Goal: Task Accomplishment & Management: Use online tool/utility

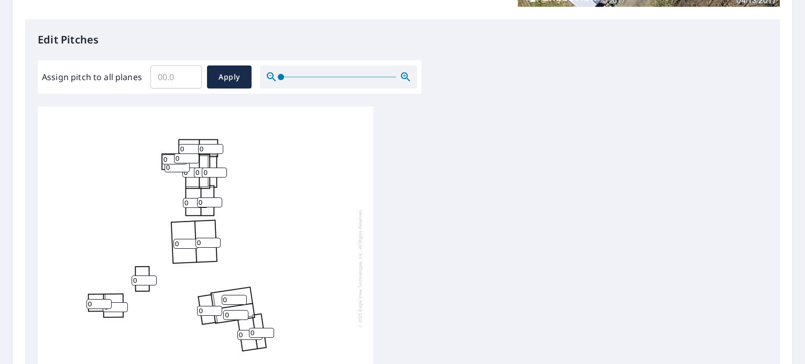
scroll to position [10, 0]
drag, startPoint x: 234, startPoint y: 292, endPoint x: 214, endPoint y: 292, distance: 20.4
click at [214, 292] on div "0 0 0 0 0 0 0 0 0 0 0 0 0 0 0 0 0 0 0 0" at bounding box center [205, 268] width 335 height 329
type input "8"
drag, startPoint x: 229, startPoint y: 307, endPoint x: 218, endPoint y: 307, distance: 11.0
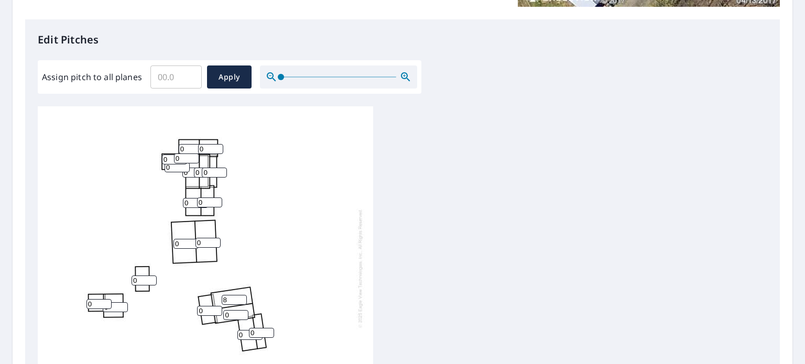
click at [218, 307] on div "0 0 8 0 0 0 0 0 0 0 0 0 0 0 0 0 0 0 0 0" at bounding box center [205, 268] width 335 height 329
type input "8"
drag, startPoint x: 258, startPoint y: 326, endPoint x: 245, endPoint y: 325, distance: 13.2
click at [245, 325] on div "0 0 8 8 0 0 0 0 0 0 0 0 0 0 0 0 0 0 0 0" at bounding box center [205, 268] width 335 height 329
type input "8"
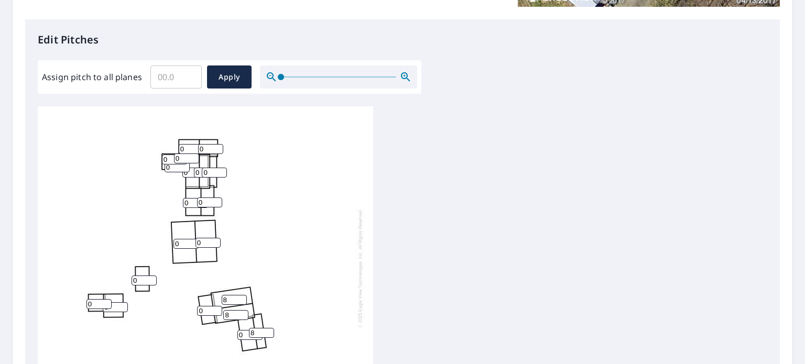
click at [238, 330] on input "0" at bounding box center [249, 335] width 25 height 10
drag, startPoint x: 249, startPoint y: 327, endPoint x: 233, endPoint y: 326, distance: 15.8
click at [233, 326] on div "0 0 8 8 0 0 0 0 0 0 0 0 0 0 8 0 0 0 0 0" at bounding box center [205, 268] width 335 height 329
drag, startPoint x: 241, startPoint y: 324, endPoint x: 236, endPoint y: 324, distance: 5.8
click at [236, 324] on div "0 0 8 8 0 0 0 0 0 0 0 0 0 0 8 0 0 0 0 0" at bounding box center [205, 268] width 335 height 329
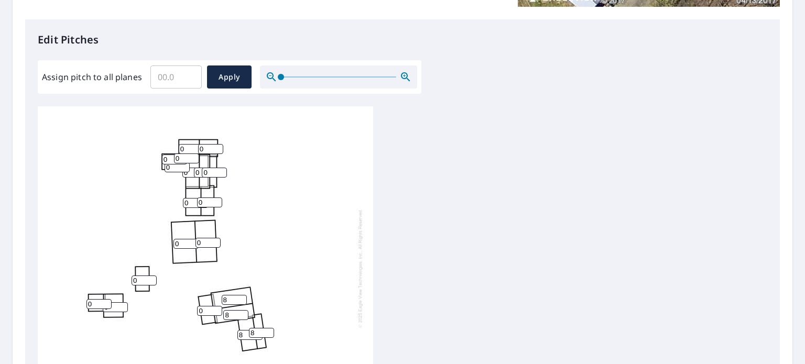
type input "8"
drag, startPoint x: 246, startPoint y: 324, endPoint x: 232, endPoint y: 326, distance: 14.2
click at [232, 326] on div "0 0 8 8 8 0 0 0 0 0 0 0 0 0 8 0 0 0 0 0" at bounding box center [205, 268] width 335 height 329
type input "5"
drag, startPoint x: 207, startPoint y: 303, endPoint x: 191, endPoint y: 304, distance: 16.3
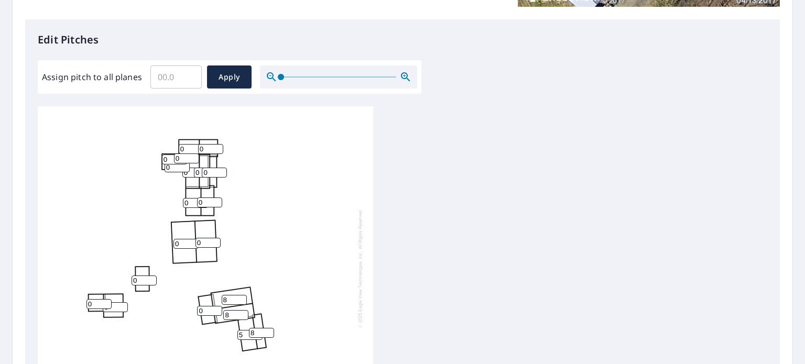
click at [191, 304] on div "0 0 8 8 5 0 0 0 0 0 0 0 0 0 8 0 0 0 0 0" at bounding box center [205, 268] width 335 height 329
type input "2"
click at [266, 244] on div "0 0 8 8 5 0 0 0 2 0 0 0 0 0 8 0 0 0 0 0" at bounding box center [205, 268] width 335 height 329
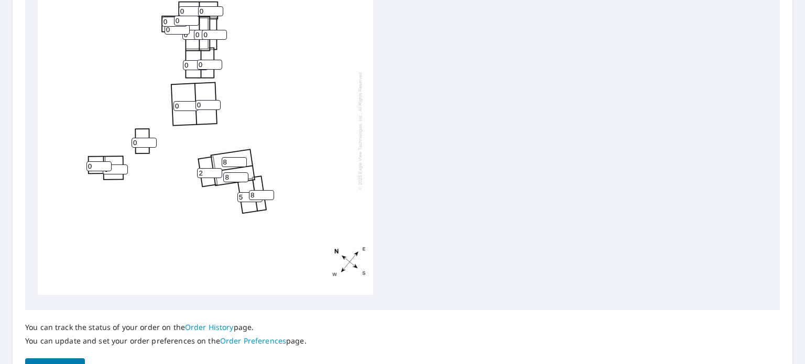
scroll to position [465, 0]
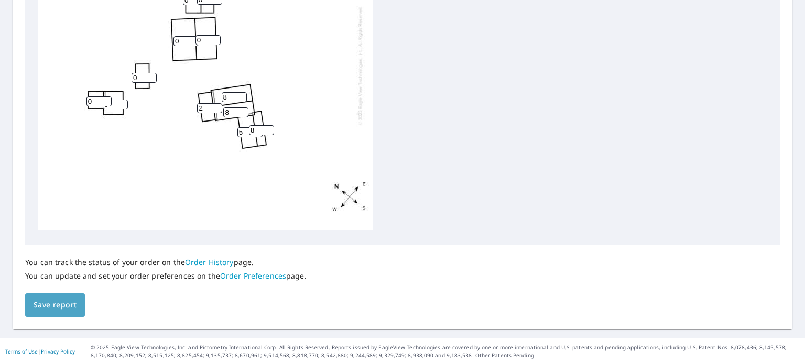
click at [62, 302] on span "Save report" at bounding box center [55, 305] width 43 height 13
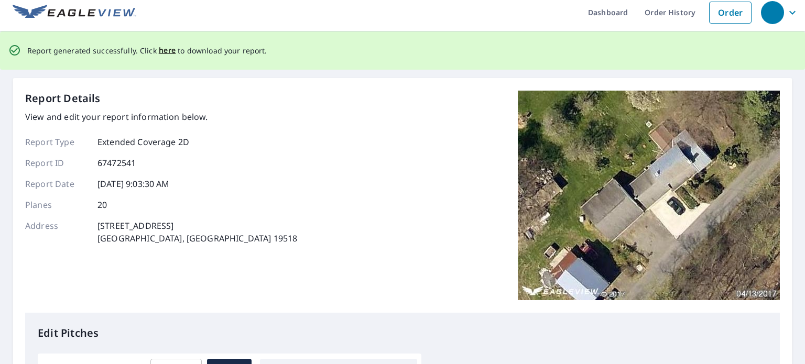
scroll to position [0, 0]
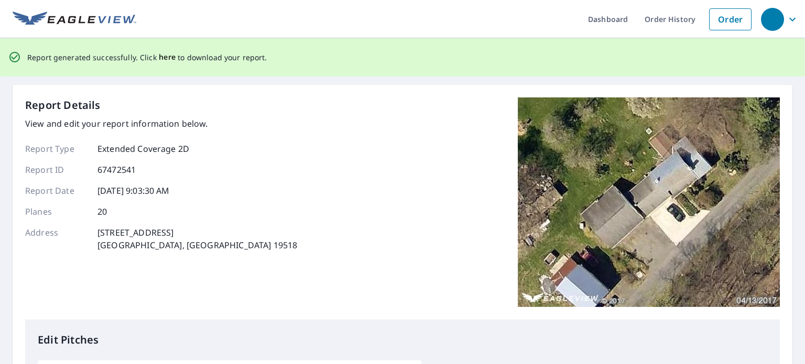
click at [165, 57] on span "here" at bounding box center [167, 57] width 17 height 13
